Goal: Task Accomplishment & Management: Complete application form

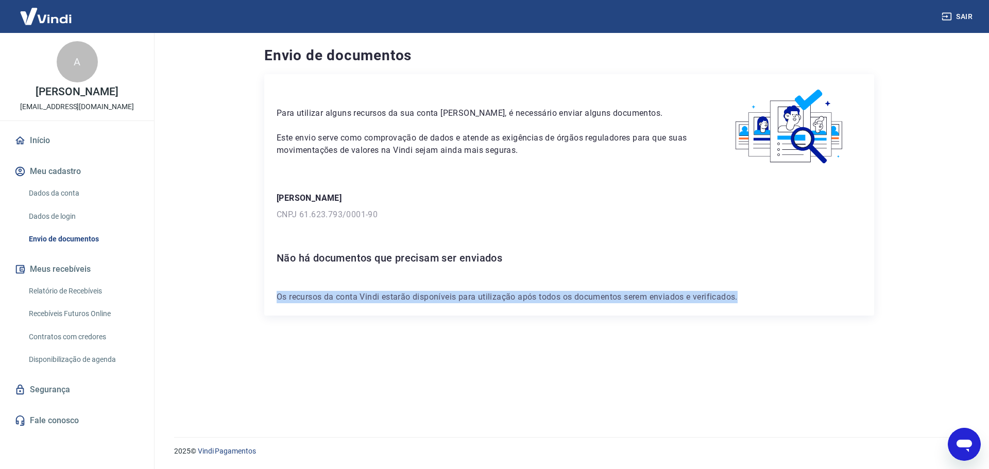
scroll to position [2986, 0]
click at [79, 238] on link "Envio de documentos" at bounding box center [83, 239] width 117 height 21
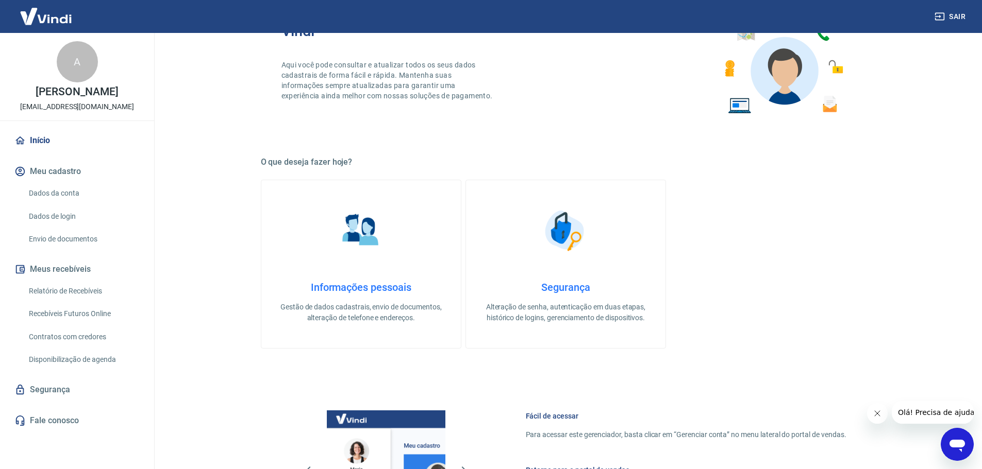
scroll to position [155, 0]
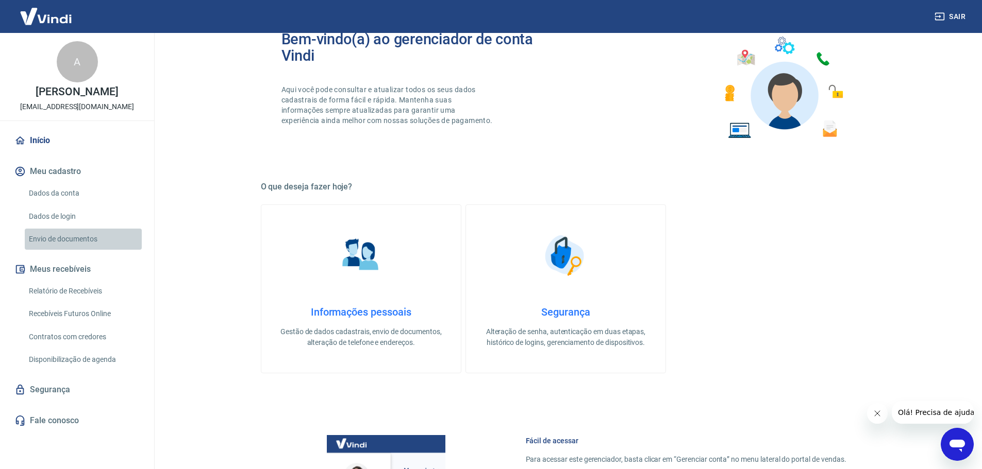
click at [60, 239] on link "Envio de documentos" at bounding box center [83, 239] width 117 height 21
